Goal: Task Accomplishment & Management: Use online tool/utility

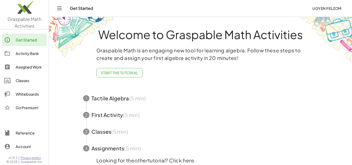
click at [21, 40] on div "Get Started" at bounding box center [30, 40] width 29 height 6
click at [24, 94] on div "Whiteboards" at bounding box center [30, 94] width 29 height 6
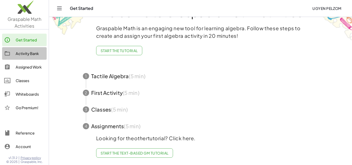
click at [30, 56] on div "Activity Bank" at bounding box center [30, 53] width 29 height 6
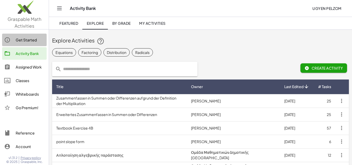
click at [26, 40] on div "Get Started" at bounding box center [30, 40] width 29 height 6
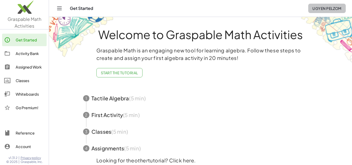
click at [330, 5] on button "Ugyen Pelzom" at bounding box center [327, 8] width 38 height 9
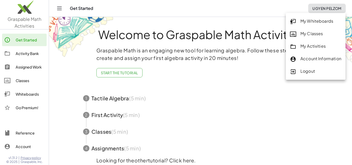
click at [80, 9] on div "Get Started" at bounding box center [189, 8] width 238 height 5
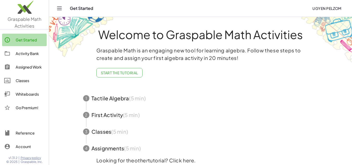
click at [30, 37] on div "Get Started" at bounding box center [30, 40] width 29 height 6
click at [57, 11] on icon "Toggle navigation" at bounding box center [59, 8] width 6 height 6
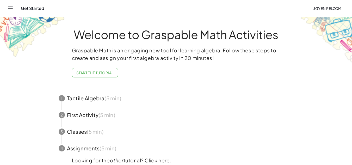
click at [94, 101] on span "button" at bounding box center [176, 98] width 248 height 17
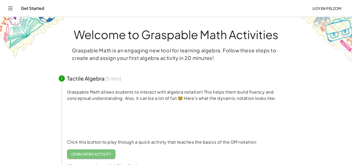
click at [101, 151] on link "Open Intro Activity" at bounding box center [91, 153] width 49 height 9
click at [12, 7] on icon "Toggle navigation" at bounding box center [10, 8] width 4 height 3
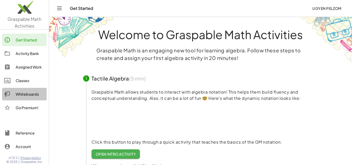
click at [19, 94] on div "Whiteboards" at bounding box center [30, 94] width 29 height 6
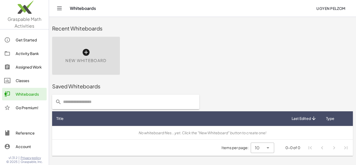
click at [96, 59] on span "New Whiteboard" at bounding box center [85, 61] width 41 height 6
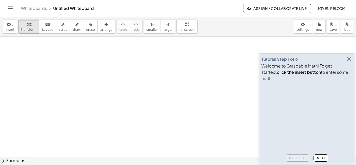
click at [148, 93] on div at bounding box center [178, 156] width 356 height 240
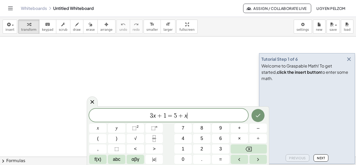
click at [159, 81] on div at bounding box center [178, 156] width 356 height 240
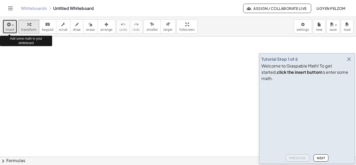
click at [12, 26] on span "button" at bounding box center [13, 25] width 2 height 1
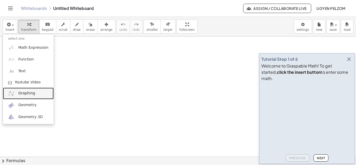
click at [31, 93] on span "Graphing" at bounding box center [26, 93] width 17 height 5
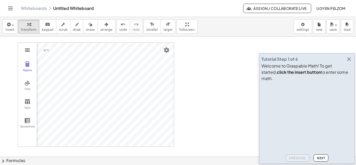
click at [29, 49] on img "Graphing Calculator" at bounding box center [27, 50] width 6 height 6
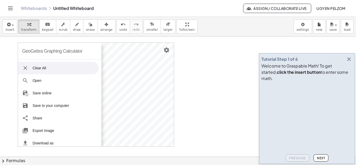
click at [9, 59] on div at bounding box center [178, 156] width 356 height 240
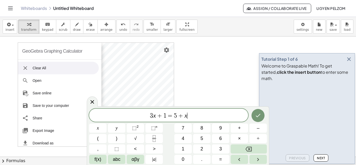
click at [188, 89] on div at bounding box center [178, 156] width 356 height 240
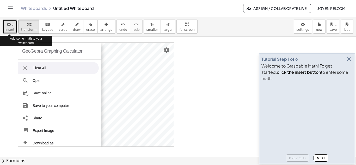
click at [12, 27] on div "button" at bounding box center [9, 24] width 9 height 6
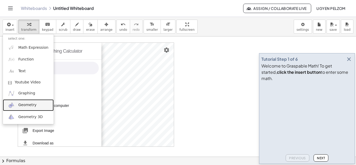
click at [22, 106] on span "Geometry" at bounding box center [27, 104] width 18 height 5
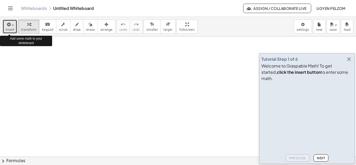
click at [11, 27] on div "button" at bounding box center [9, 24] width 9 height 6
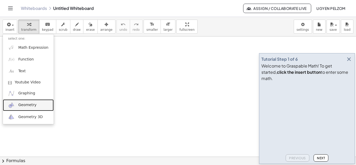
click at [28, 103] on span "Geometry" at bounding box center [27, 104] width 18 height 5
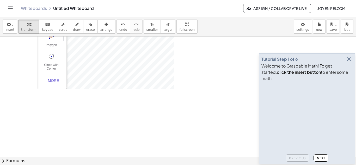
scroll to position [58, 0]
click at [56, 78] on div "More" at bounding box center [53, 80] width 17 height 4
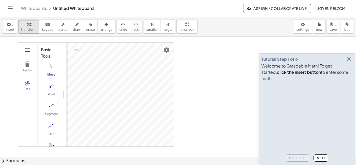
click at [27, 48] on img "Geometry" at bounding box center [27, 50] width 6 height 6
click at [349, 62] on icon "button" at bounding box center [349, 59] width 6 height 6
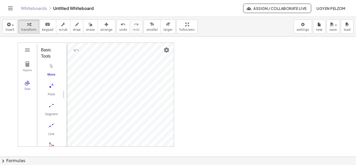
click at [13, 8] on icon "Toggle navigation" at bounding box center [10, 8] width 4 height 3
